Goal: Transaction & Acquisition: Purchase product/service

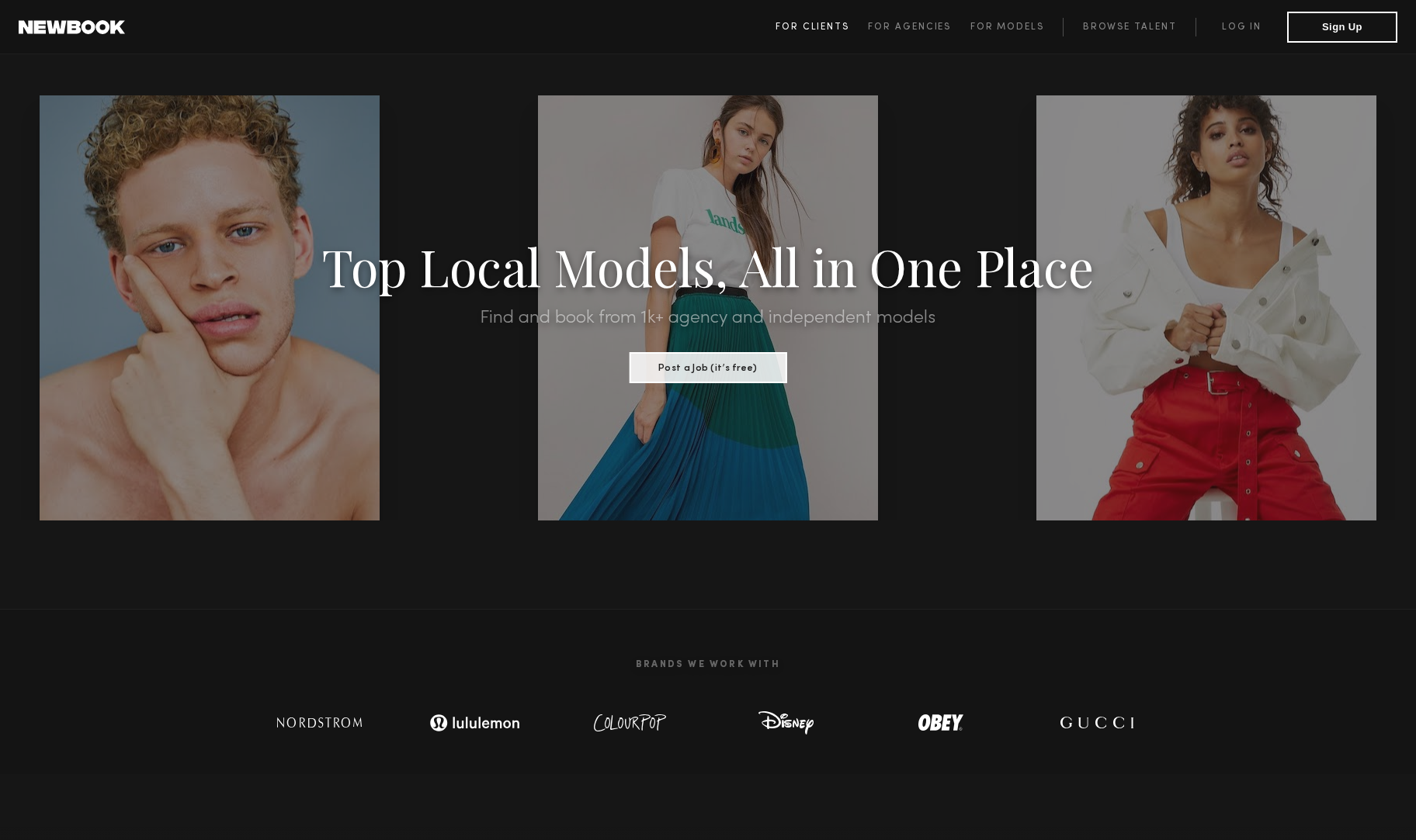
click at [840, 25] on span "For Clients" at bounding box center [812, 27] width 74 height 10
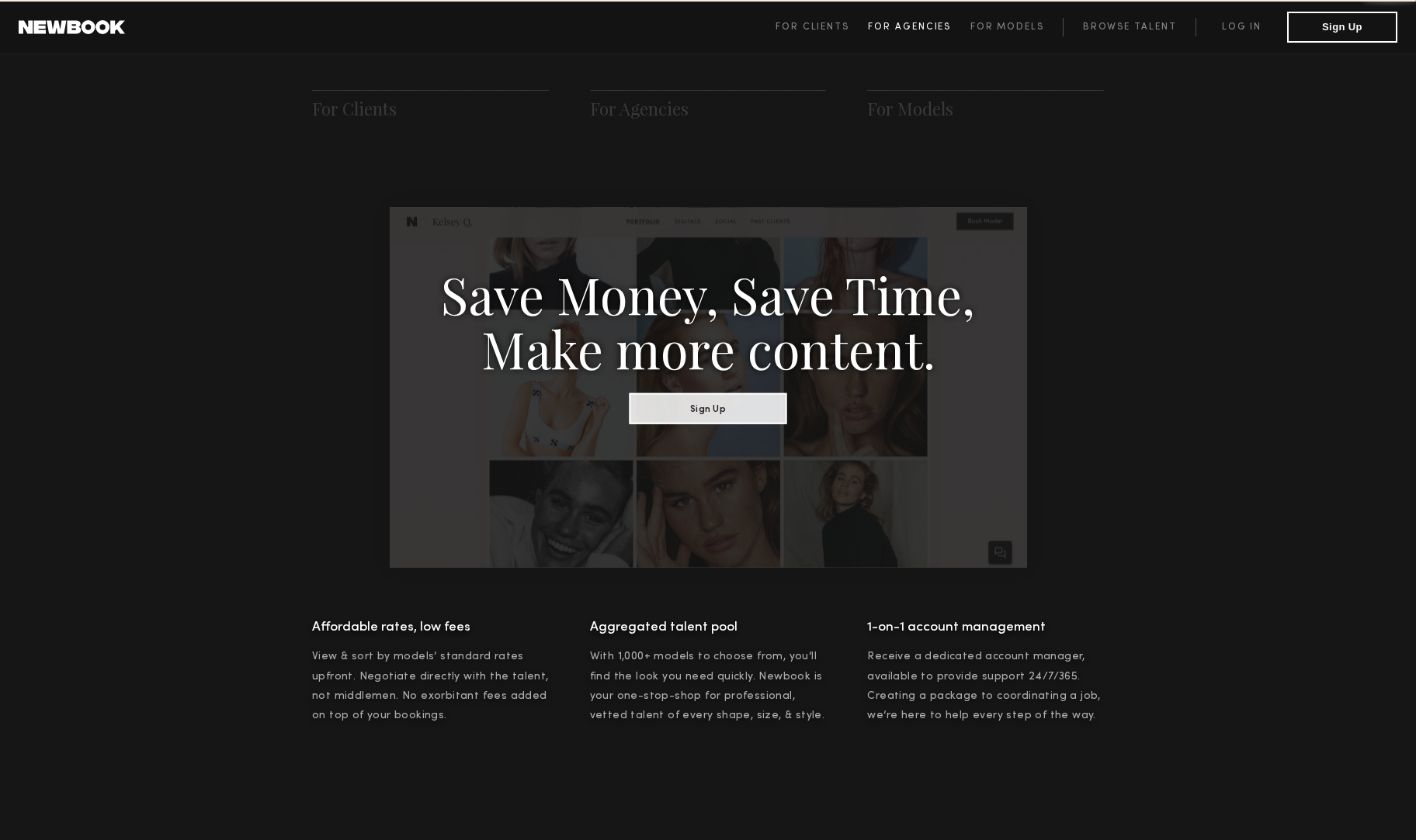
scroll to position [774, 0]
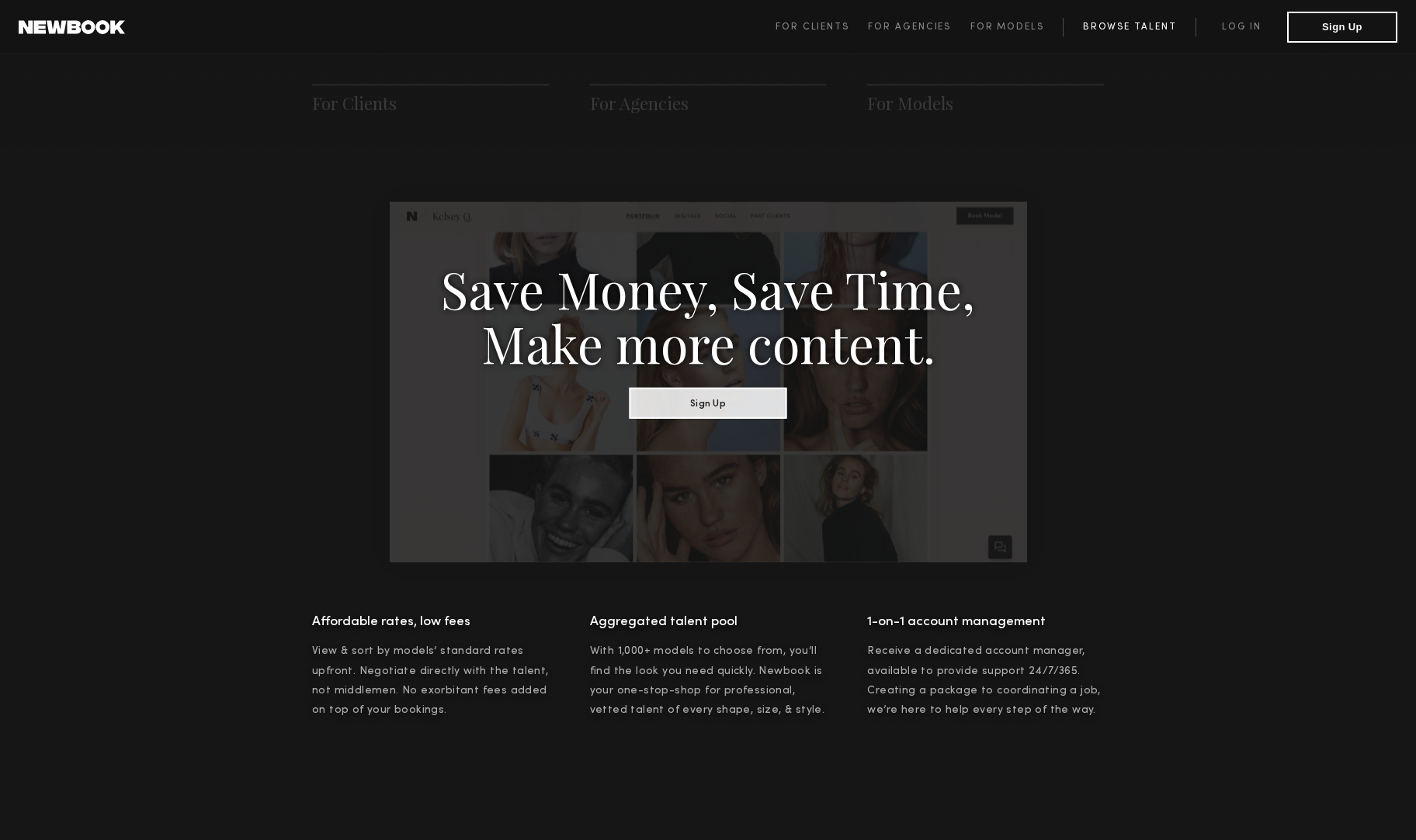
click at [1080, 21] on link "Browse Talent" at bounding box center [1128, 26] width 132 height 18
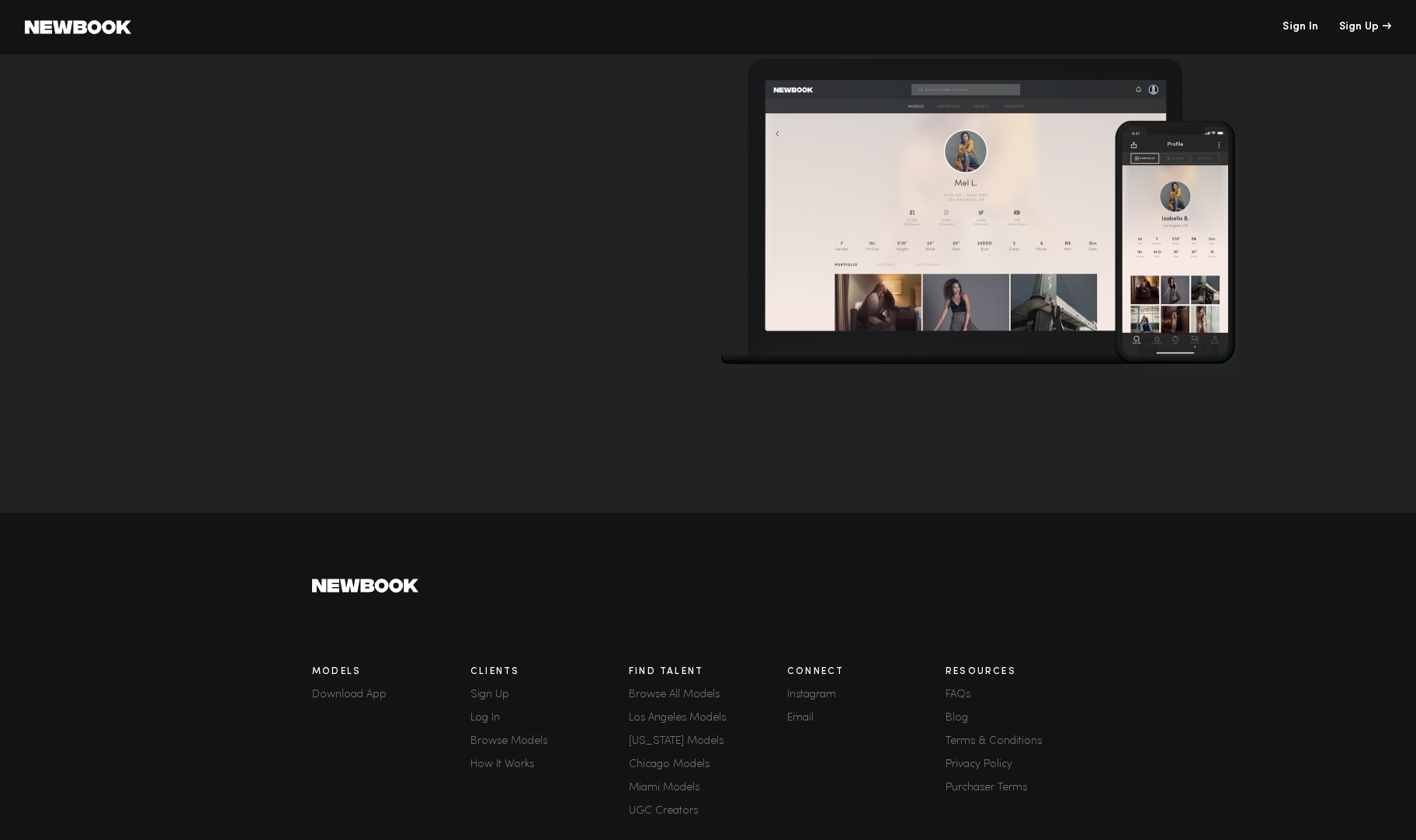
scroll to position [5062, 0]
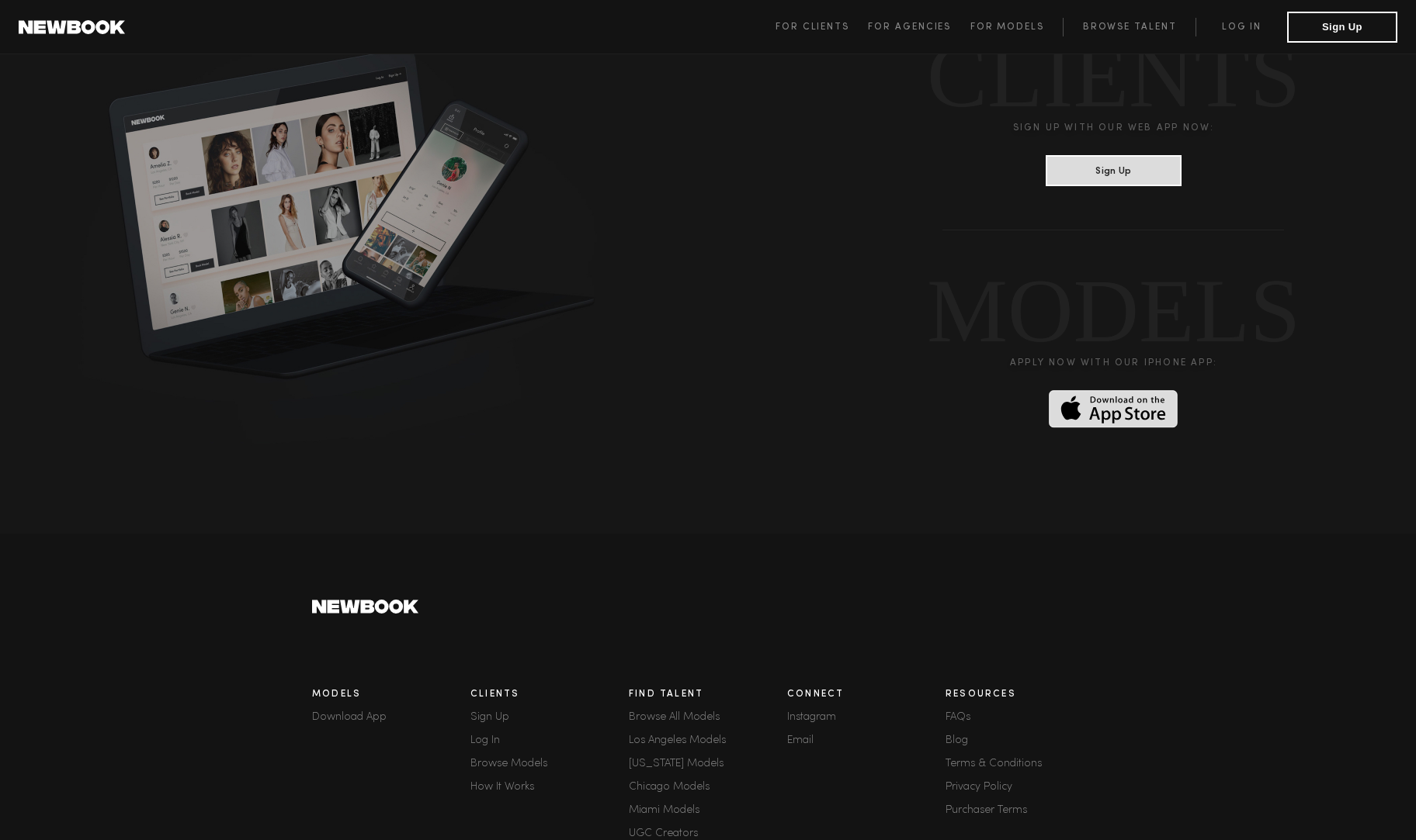
scroll to position [3932, 0]
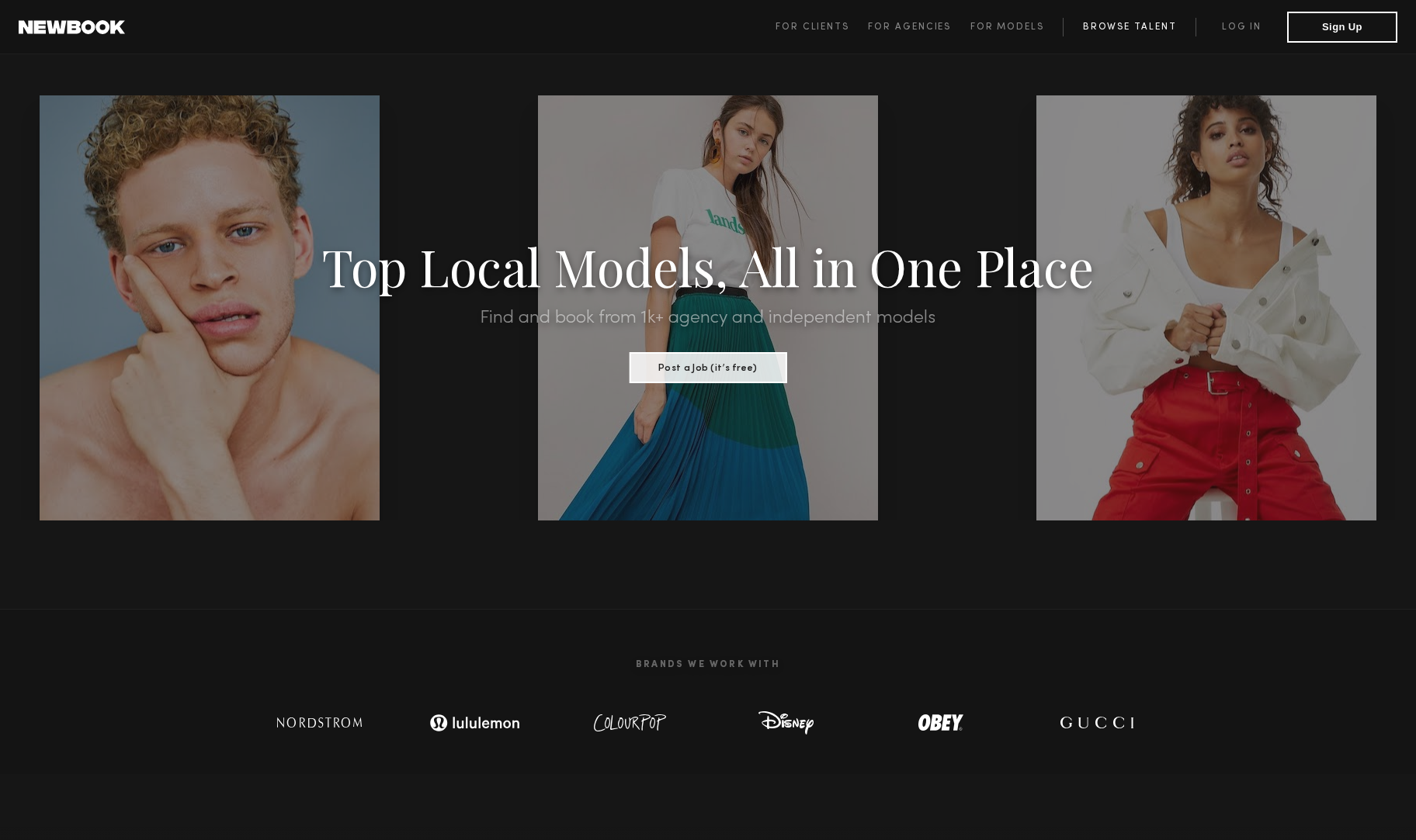
click at [1121, 26] on link "Browse Talent" at bounding box center [1128, 26] width 132 height 18
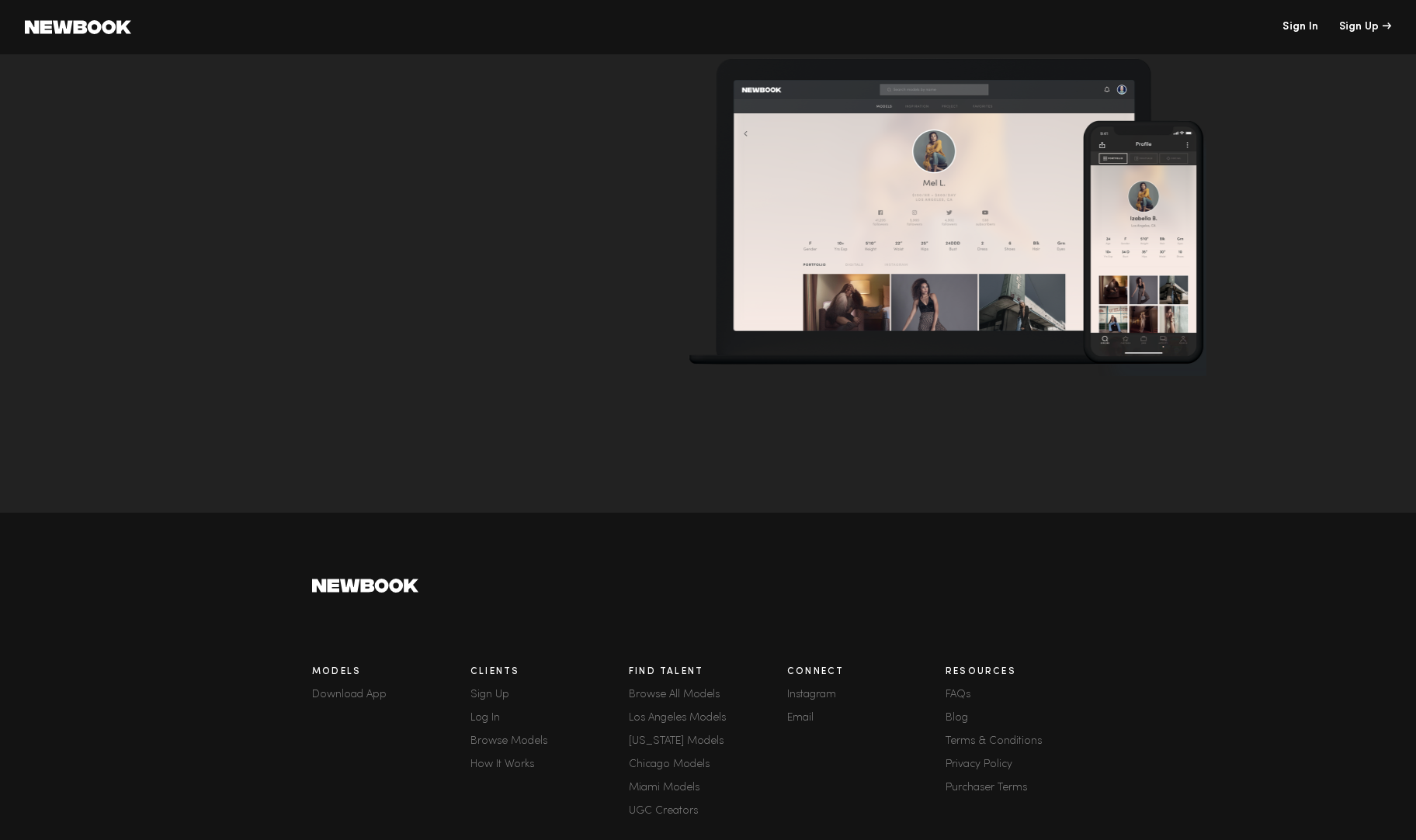
scroll to position [4897, 0]
